Goal: Browse casually

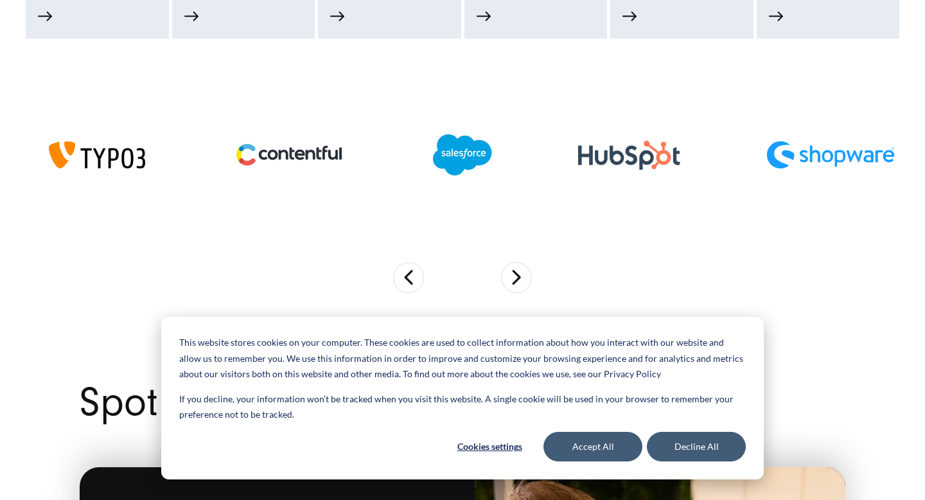
scroll to position [1021, 0]
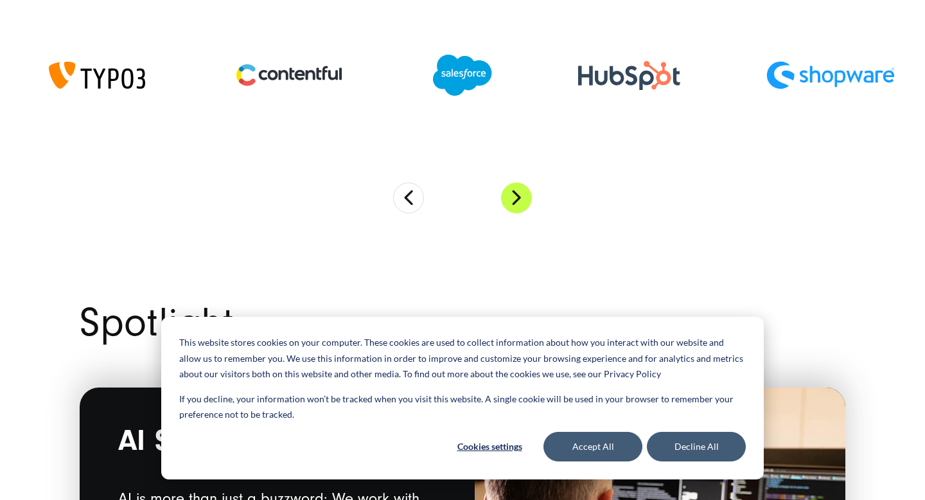
click at [511, 202] on button "Next" at bounding box center [516, 198] width 31 height 31
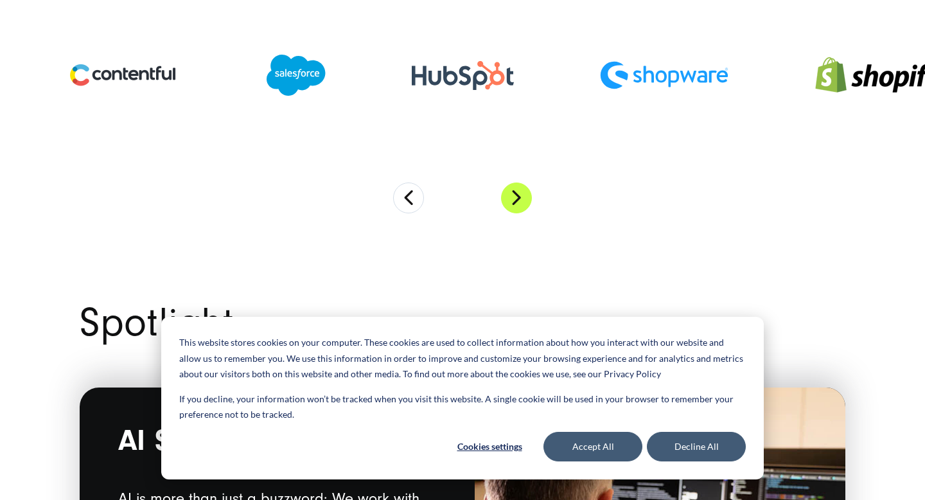
click at [511, 202] on button "Next" at bounding box center [516, 198] width 31 height 31
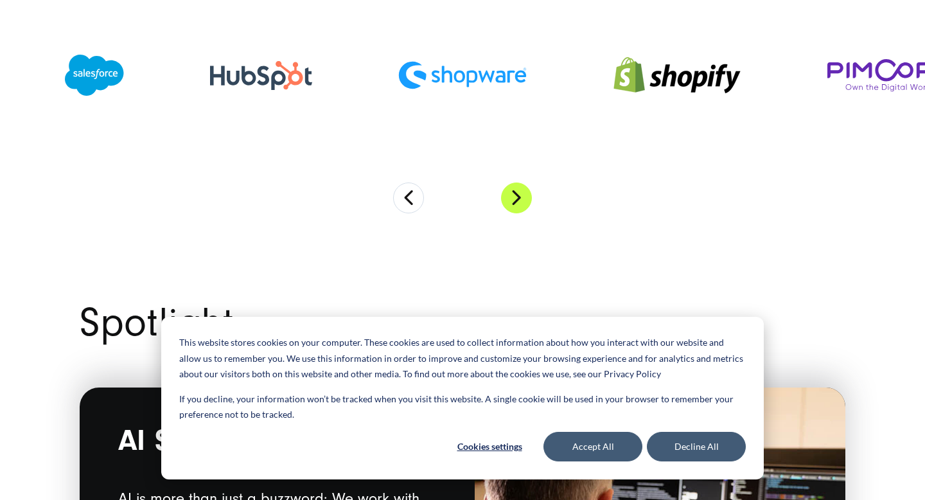
click at [511, 202] on button "Next" at bounding box center [516, 198] width 31 height 31
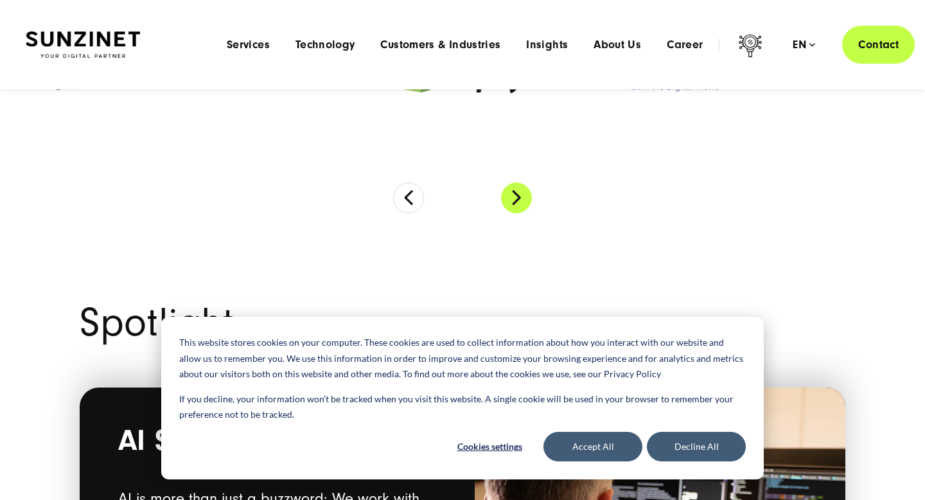
scroll to position [970, 0]
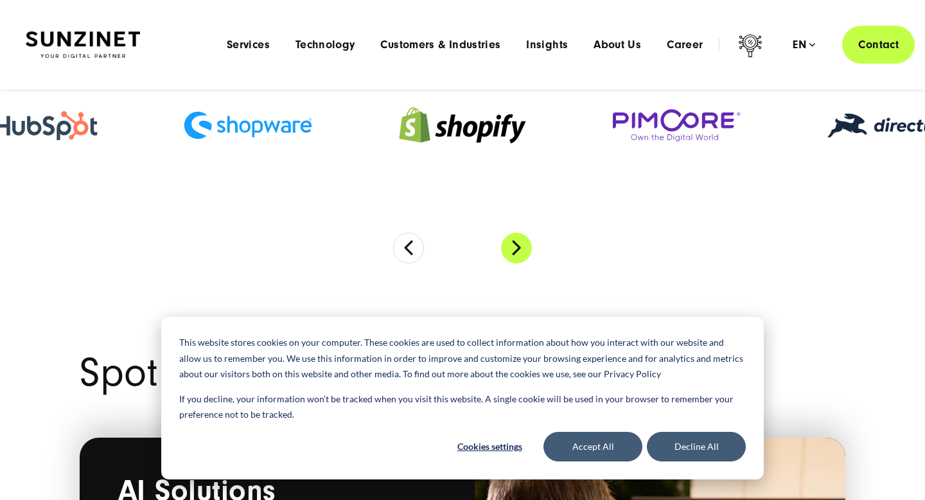
click at [516, 256] on button "Next" at bounding box center [516, 248] width 31 height 31
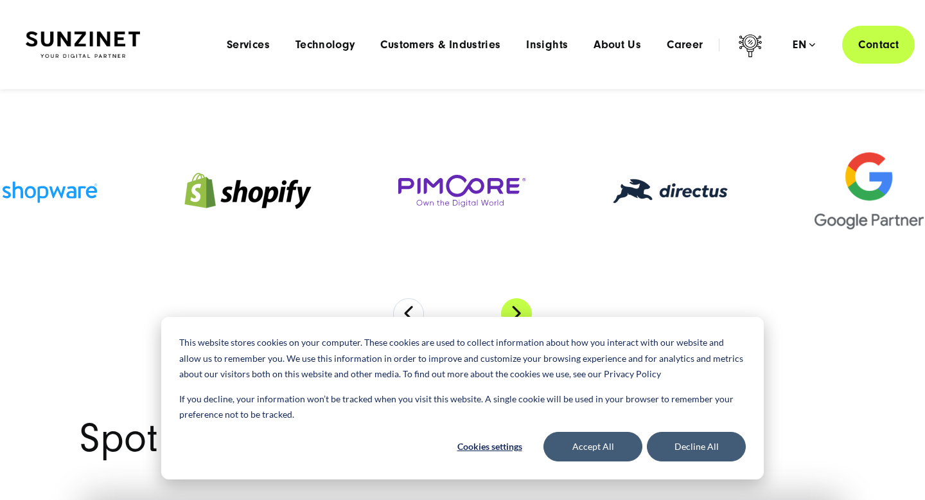
scroll to position [904, 0]
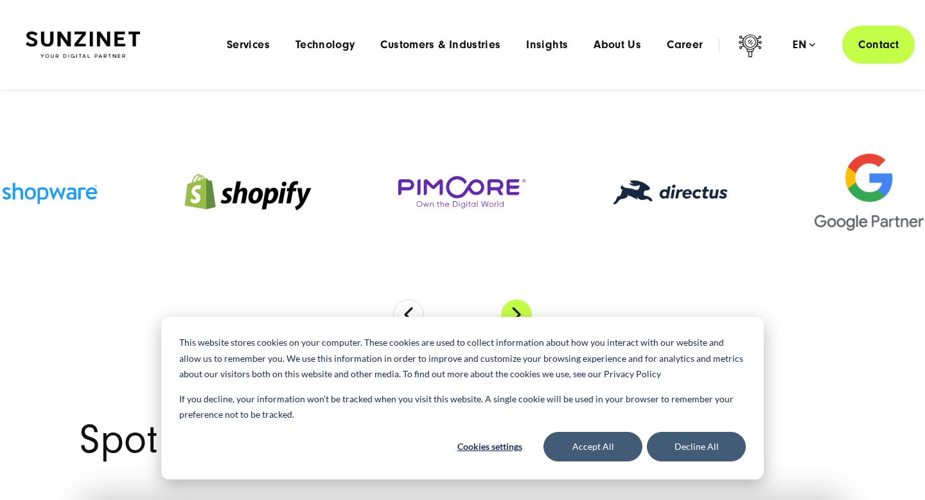
click at [519, 314] on button "Next" at bounding box center [516, 314] width 31 height 31
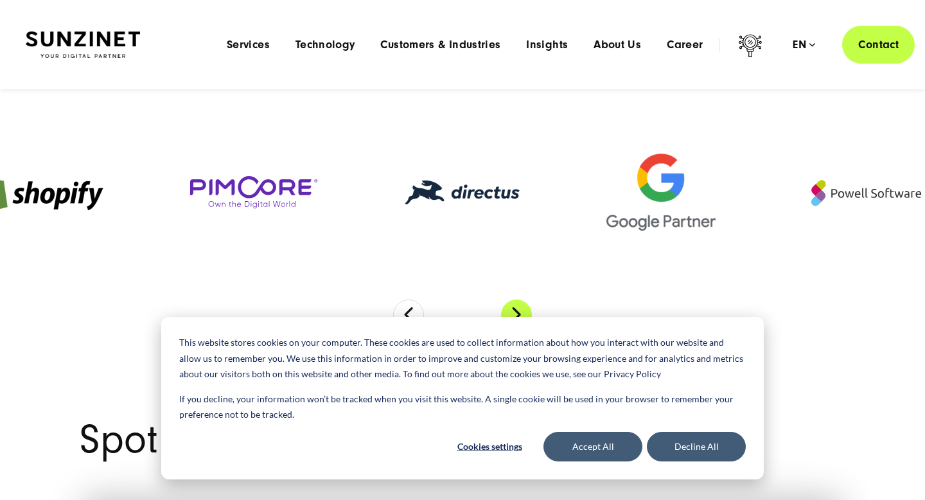
click at [519, 314] on button "Next" at bounding box center [516, 314] width 31 height 31
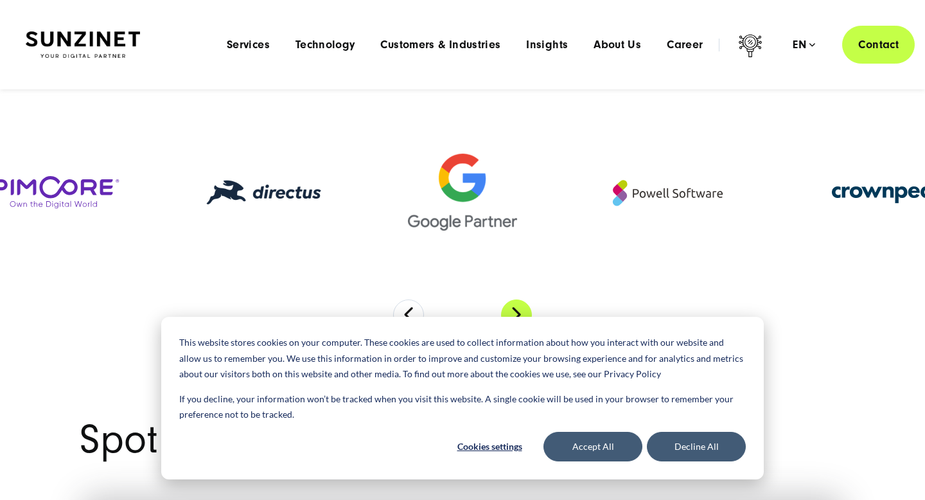
click at [519, 314] on button "Next" at bounding box center [516, 314] width 31 height 31
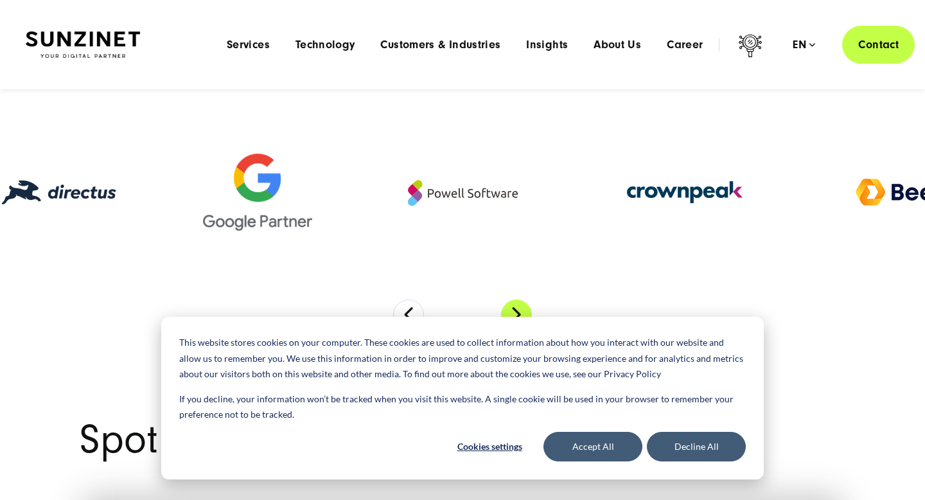
click at [519, 314] on button "Next" at bounding box center [516, 314] width 31 height 31
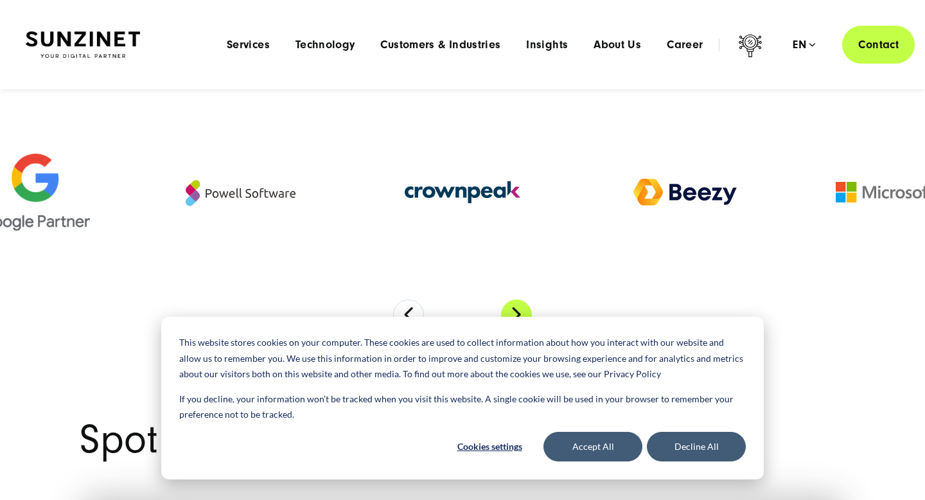
click at [519, 314] on button "Next" at bounding box center [516, 314] width 31 height 31
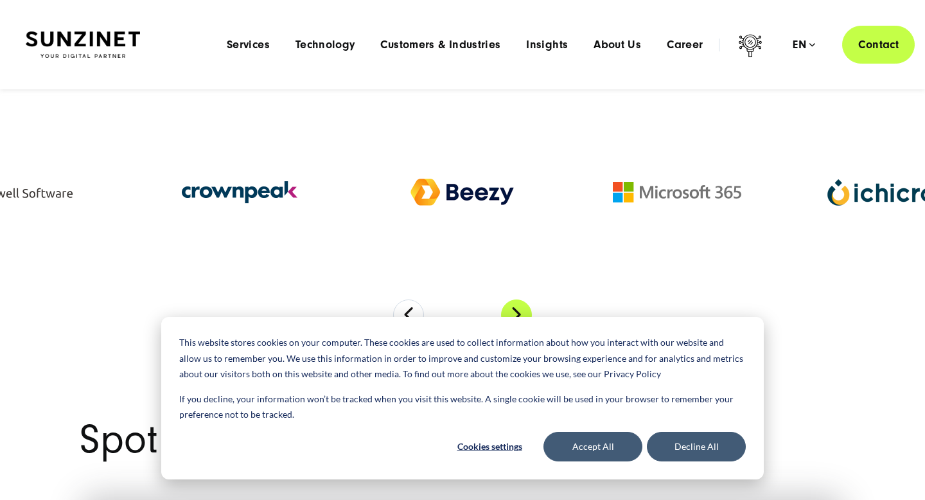
click at [519, 314] on button "Next" at bounding box center [516, 314] width 31 height 31
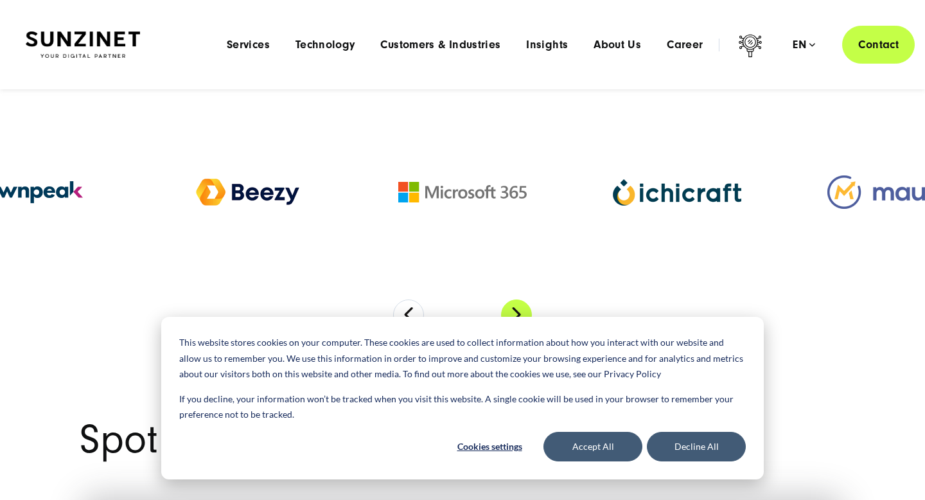
click at [519, 314] on button "Next" at bounding box center [516, 314] width 31 height 31
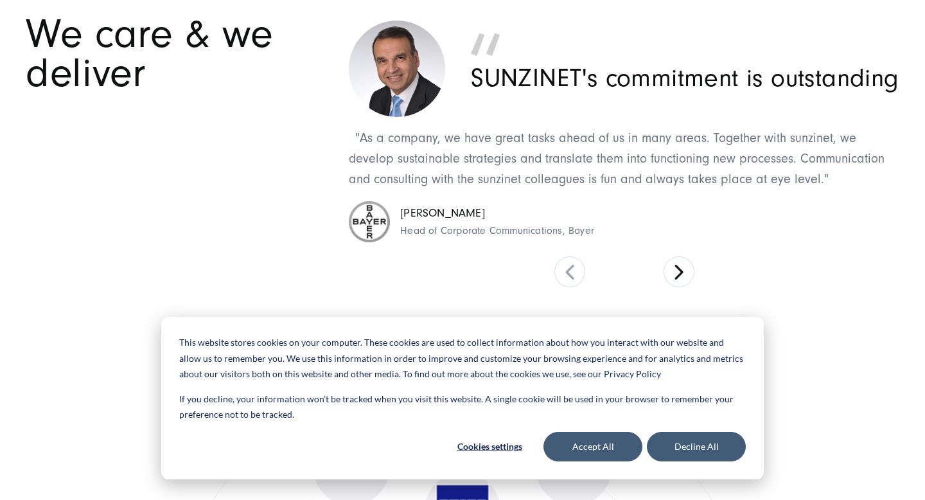
scroll to position [5671, 0]
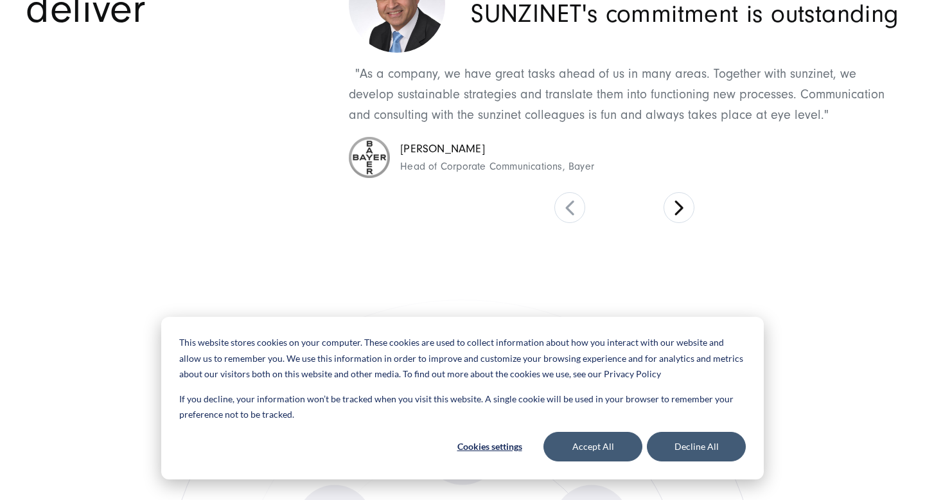
click at [672, 189] on div "SUNZINET's commitment is outstanding "As a company, we have great tasks ahead o…" at bounding box center [624, 87] width 551 height 273
click at [675, 213] on button at bounding box center [679, 207] width 31 height 31
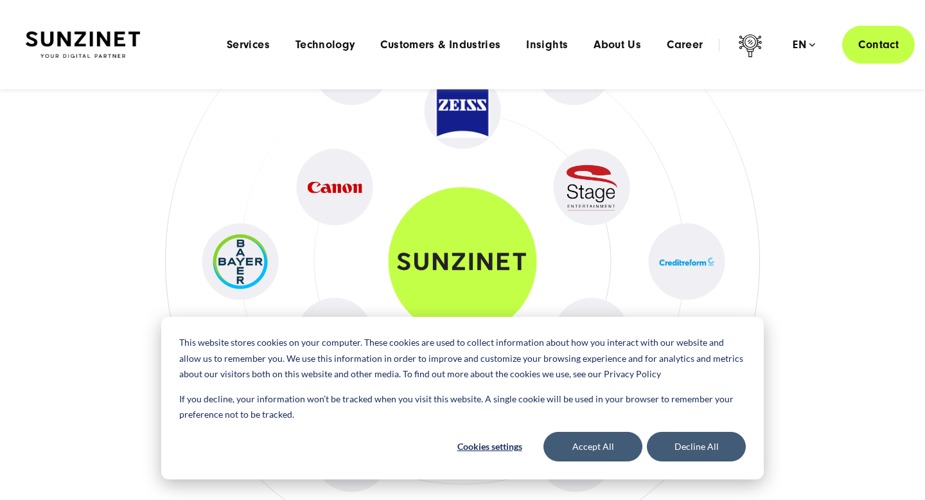
scroll to position [6047, 0]
